Goal: Task Accomplishment & Management: Use online tool/utility

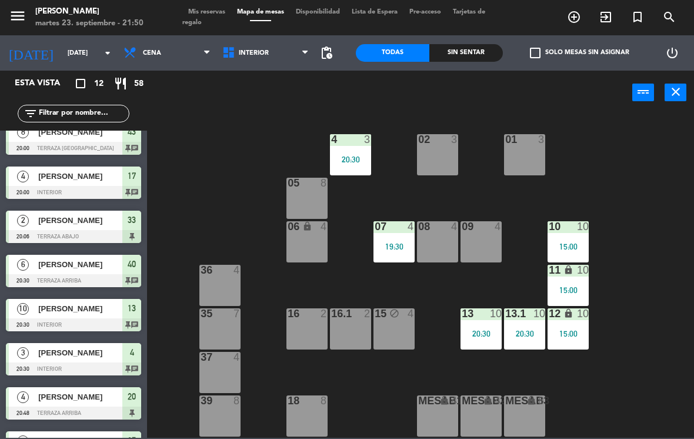
scroll to position [-1, 0]
click at [277, 45] on span "Interior" at bounding box center [265, 53] width 99 height 26
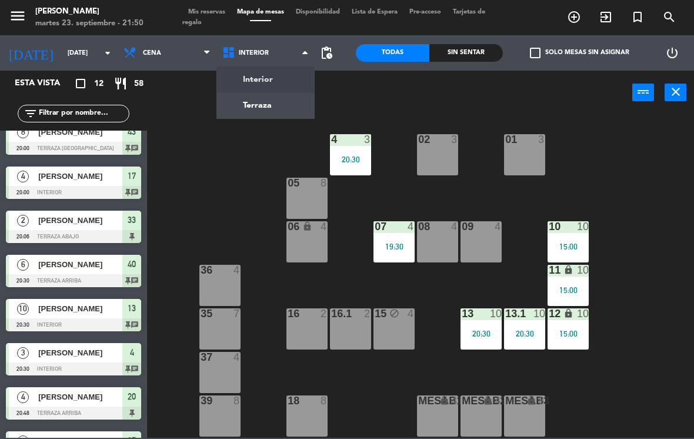
click at [272, 117] on ng-component "menu [PERSON_NAME][DATE] 23. septiembre - 21:50 Mis reservas Mapa de mesas Disp…" at bounding box center [347, 218] width 694 height 437
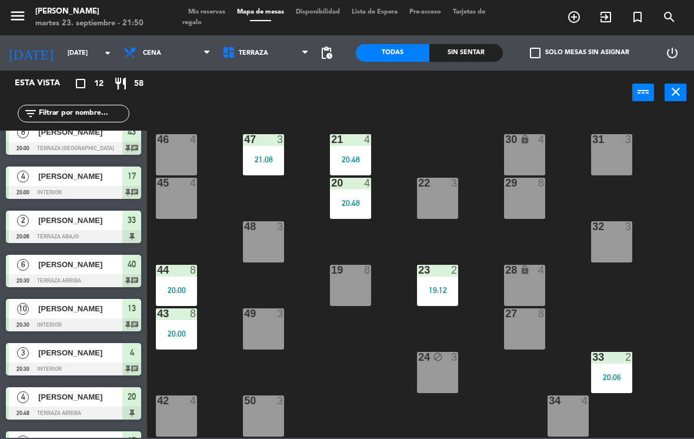
click at [446, 283] on div "23 2 19:12" at bounding box center [437, 285] width 41 height 41
click at [630, 286] on div "21 4 20:48 30 lock 4 46 4 47 3 21:08 31 3 20 4 20:48 22 3 29 8 45 4 32 3 48 3 1…" at bounding box center [424, 275] width 540 height 324
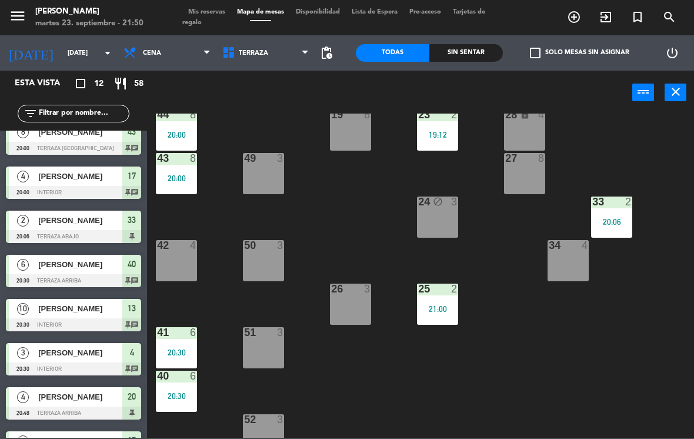
scroll to position [81, 0]
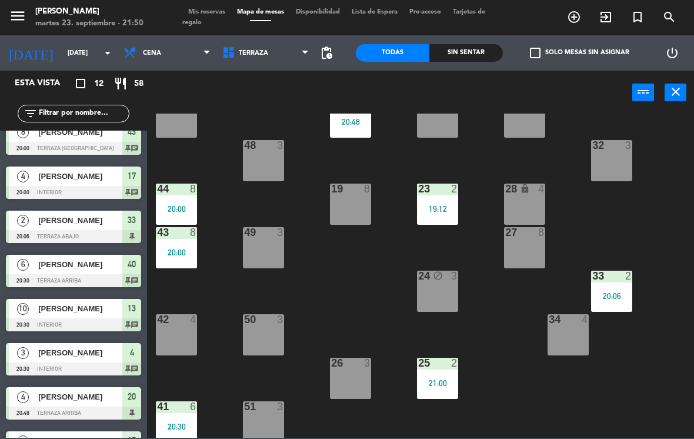
click at [457, 192] on div "2" at bounding box center [454, 188] width 7 height 11
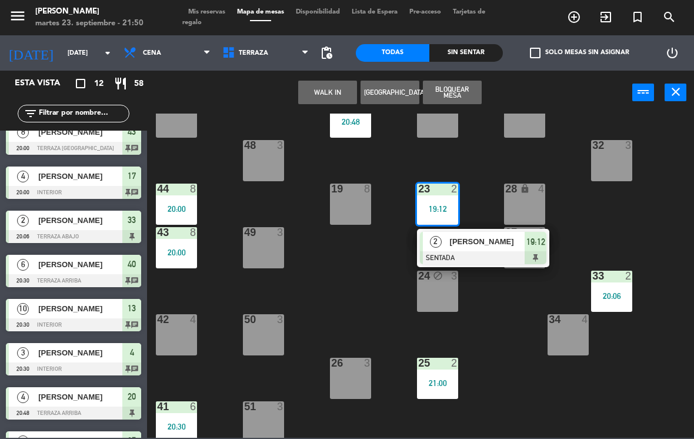
click at [508, 256] on div at bounding box center [483, 257] width 126 height 13
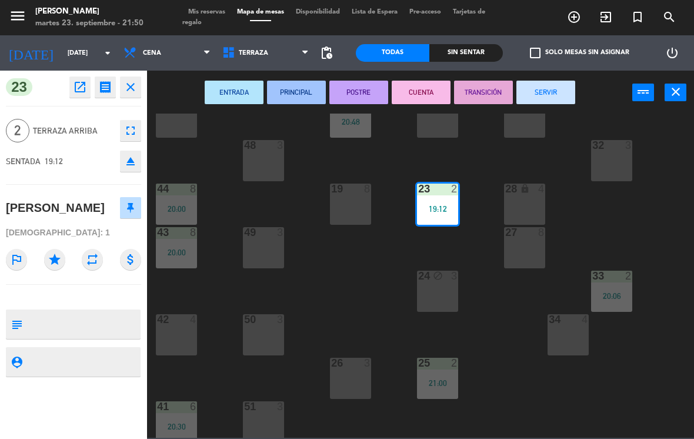
click at [542, 93] on button "SERVIR" at bounding box center [545, 93] width 59 height 24
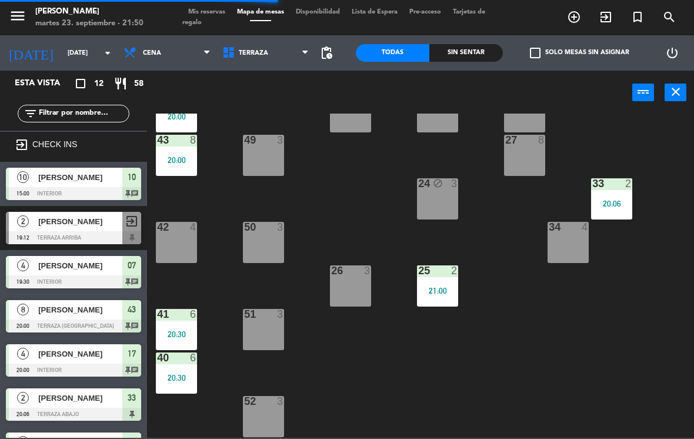
scroll to position [173, 0]
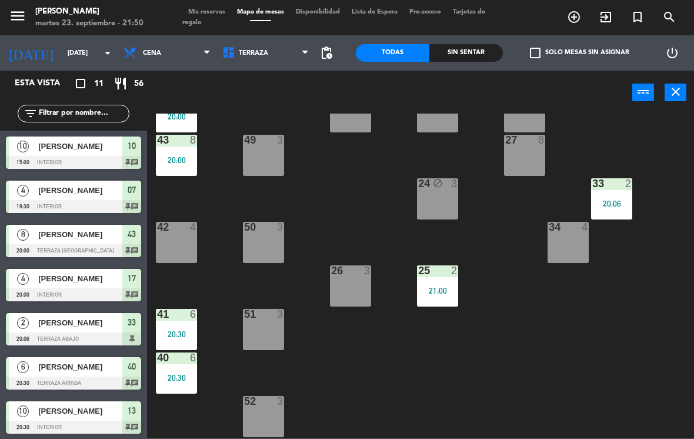
click at [617, 192] on div "33 2 20:06" at bounding box center [611, 198] width 41 height 41
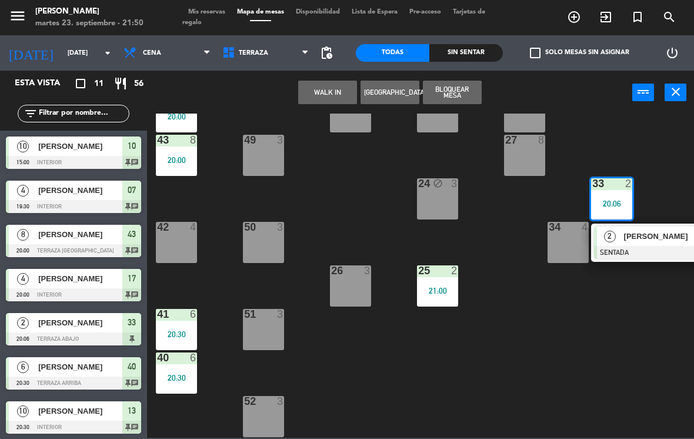
click at [623, 256] on div at bounding box center [657, 252] width 126 height 13
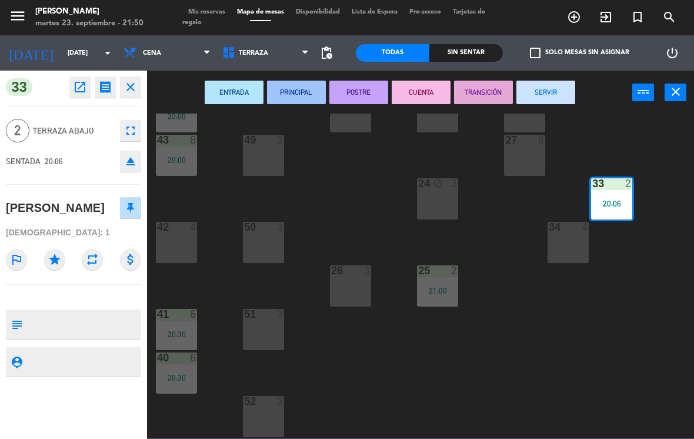
click at [537, 89] on button "SERVIR" at bounding box center [545, 93] width 59 height 24
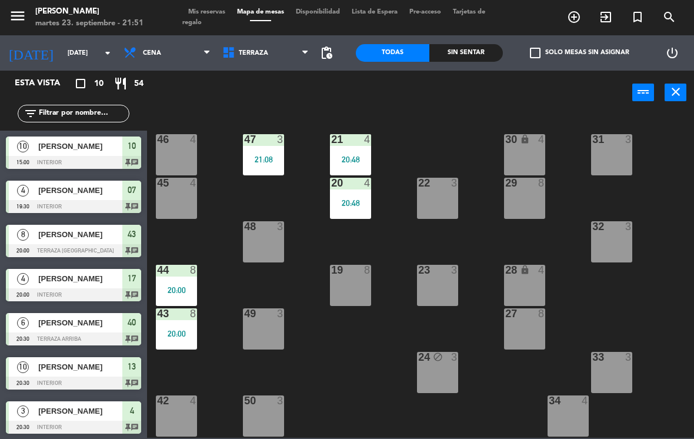
scroll to position [0, 0]
click at [273, 48] on span "Terraza" at bounding box center [265, 53] width 99 height 26
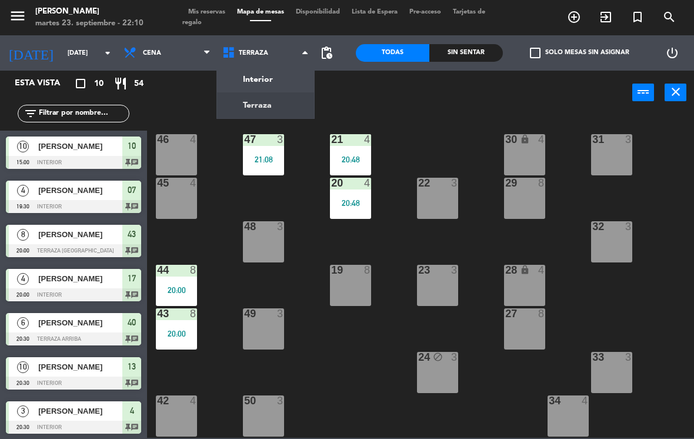
click at [270, 71] on ng-component "menu [PERSON_NAME][DATE] 23. septiembre - 22:10 Mis reservas Mapa de mesas Disp…" at bounding box center [347, 218] width 694 height 437
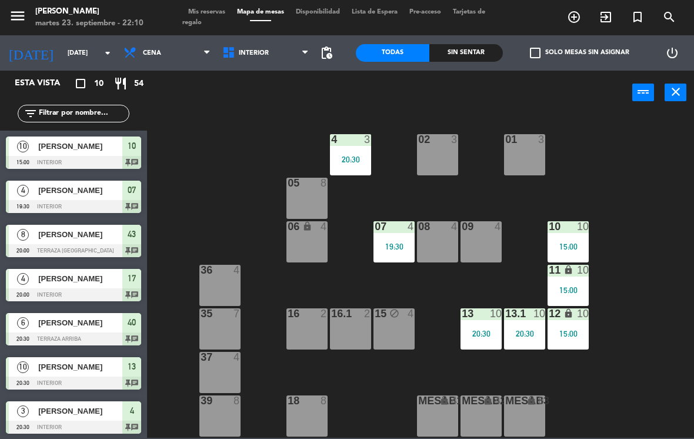
click at [396, 234] on div "07 4 19:30" at bounding box center [393, 241] width 41 height 41
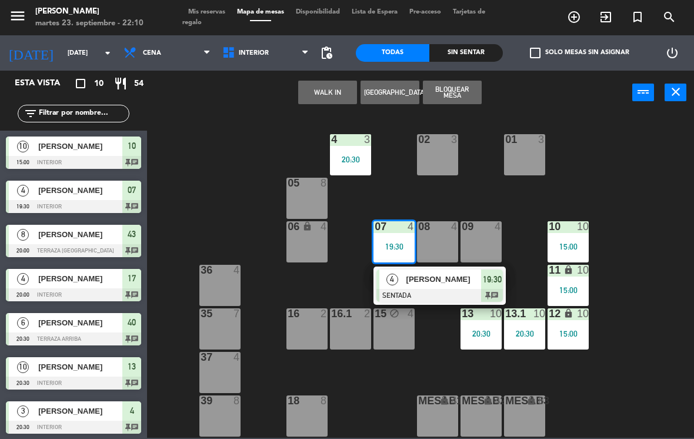
click at [456, 286] on div "[PERSON_NAME]" at bounding box center [443, 278] width 76 height 19
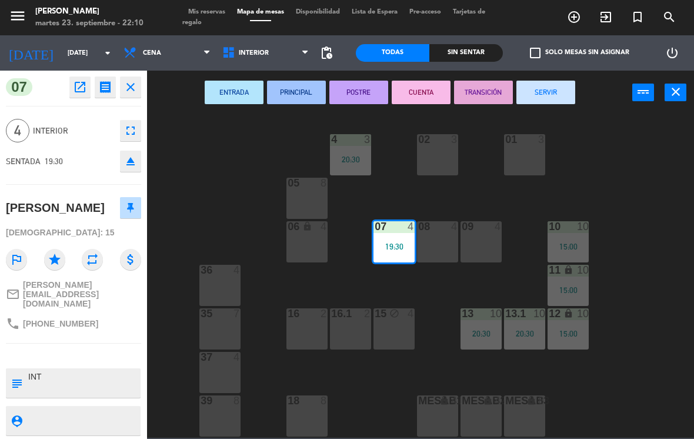
click at [545, 96] on button "SERVIR" at bounding box center [545, 93] width 59 height 24
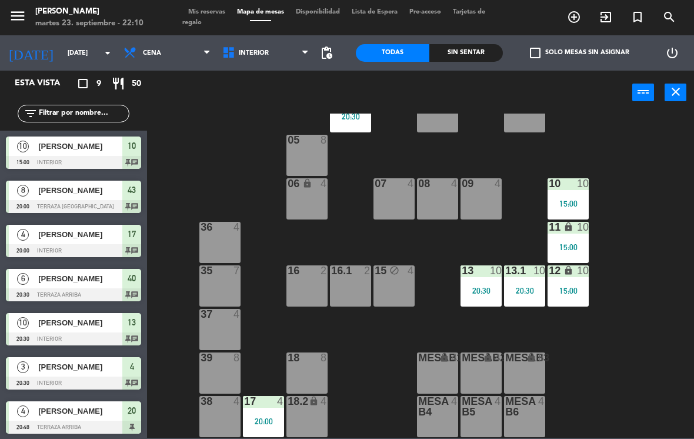
scroll to position [43, 0]
